Goal: Information Seeking & Learning: Understand process/instructions

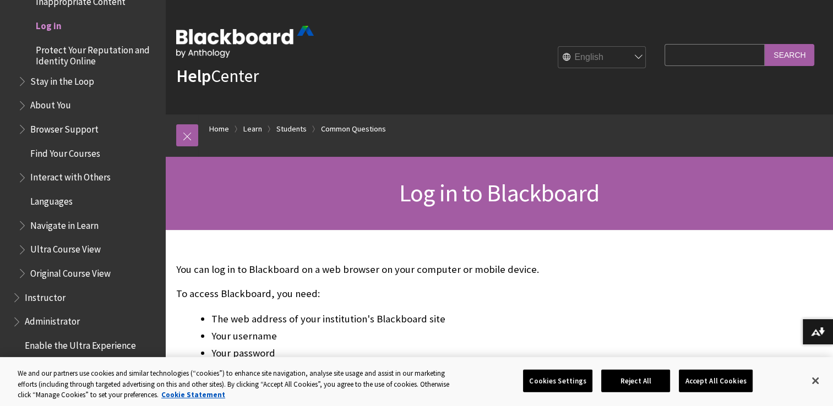
click at [48, 25] on span "Log in" at bounding box center [49, 24] width 26 height 15
click at [825, 376] on button "Close" at bounding box center [815, 381] width 24 height 24
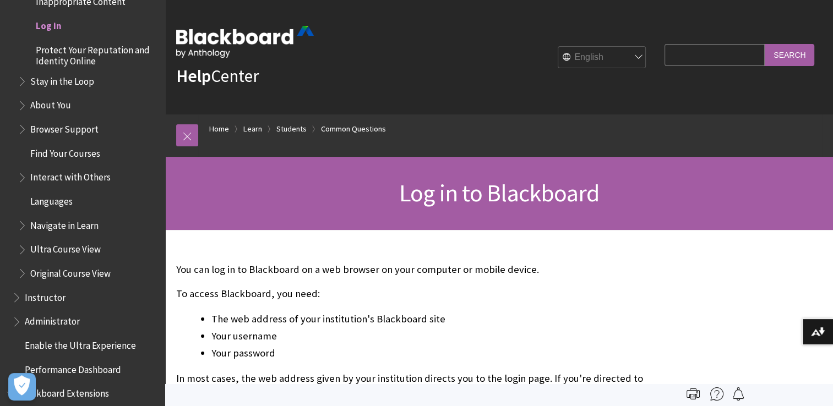
click at [58, 28] on span "Log in" at bounding box center [49, 24] width 26 height 15
click at [220, 133] on link "Home" at bounding box center [219, 129] width 20 height 14
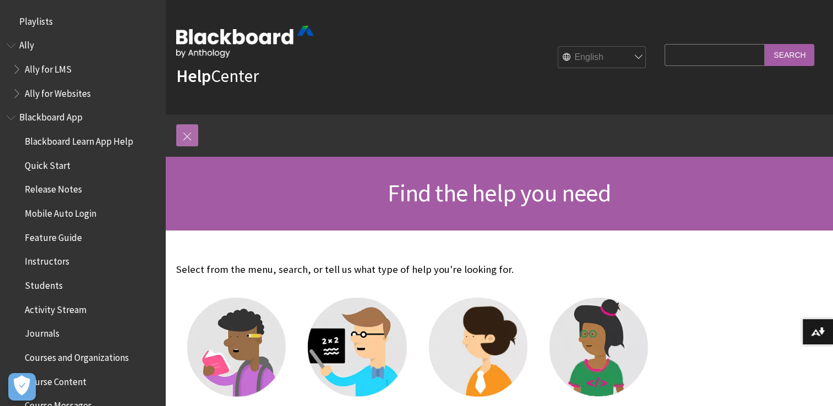
click at [184, 134] on link at bounding box center [187, 135] width 22 height 22
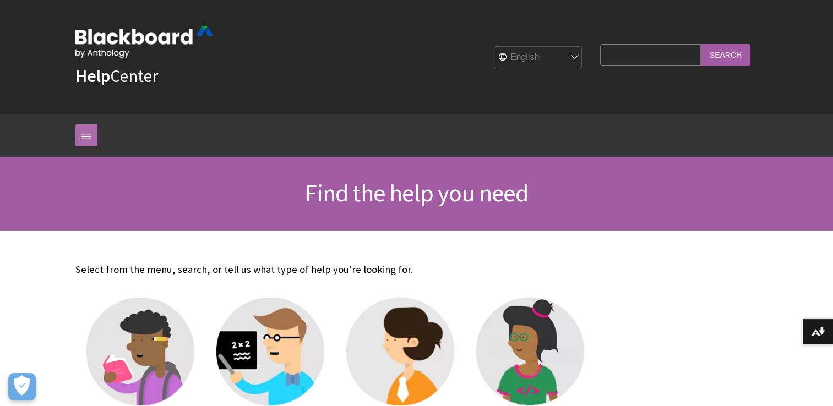
click at [79, 137] on link at bounding box center [86, 135] width 22 height 22
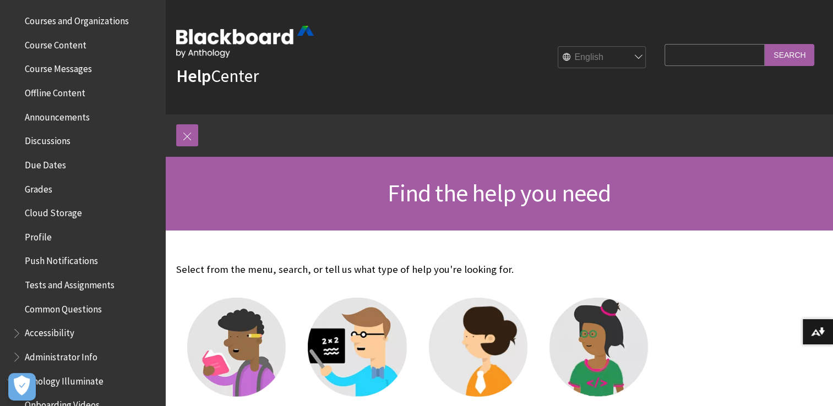
scroll to position [460, 0]
